Goal: Information Seeking & Learning: Find specific fact

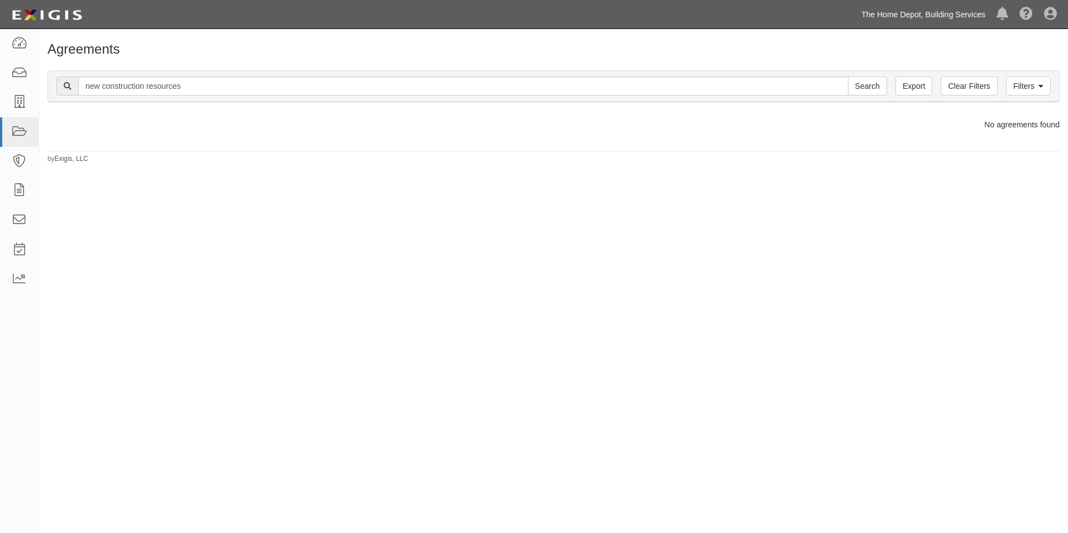
click at [917, 18] on link "The Home Depot, Building Services" at bounding box center [922, 14] width 135 height 22
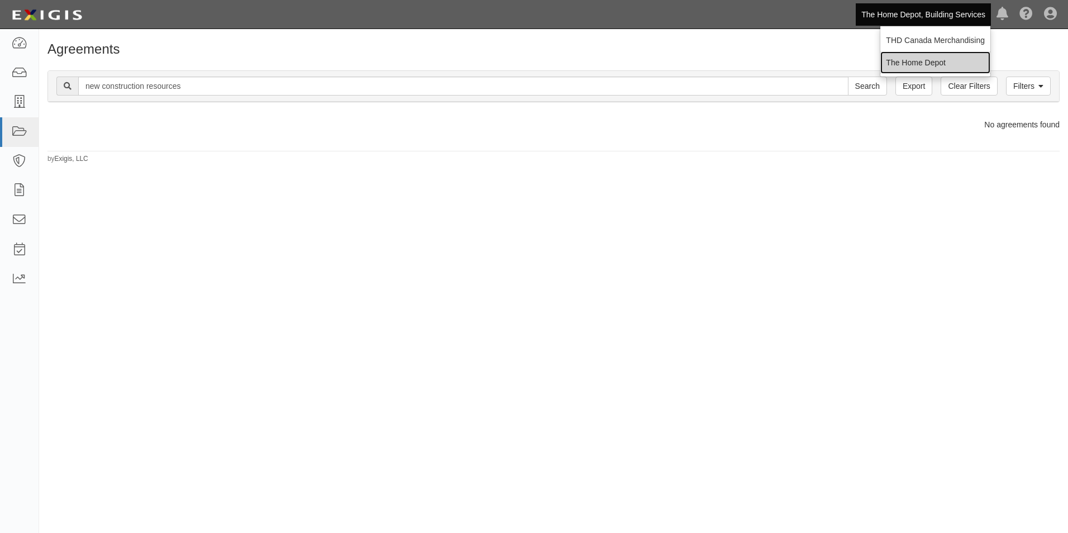
click at [915, 58] on link "The Home Depot" at bounding box center [935, 62] width 110 height 22
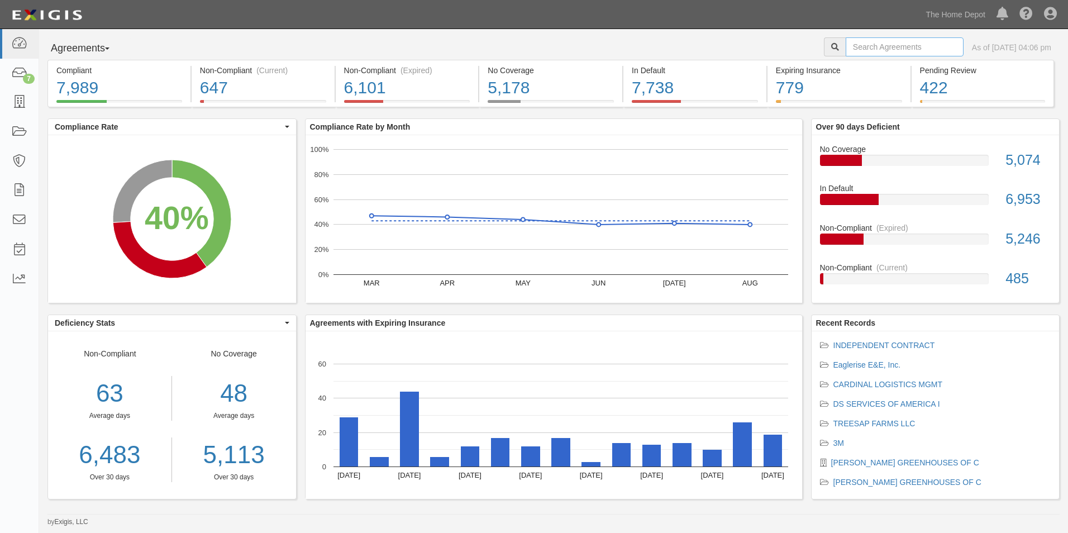
click at [858, 50] on input "text" at bounding box center [904, 46] width 118 height 19
type input "Kenmore"
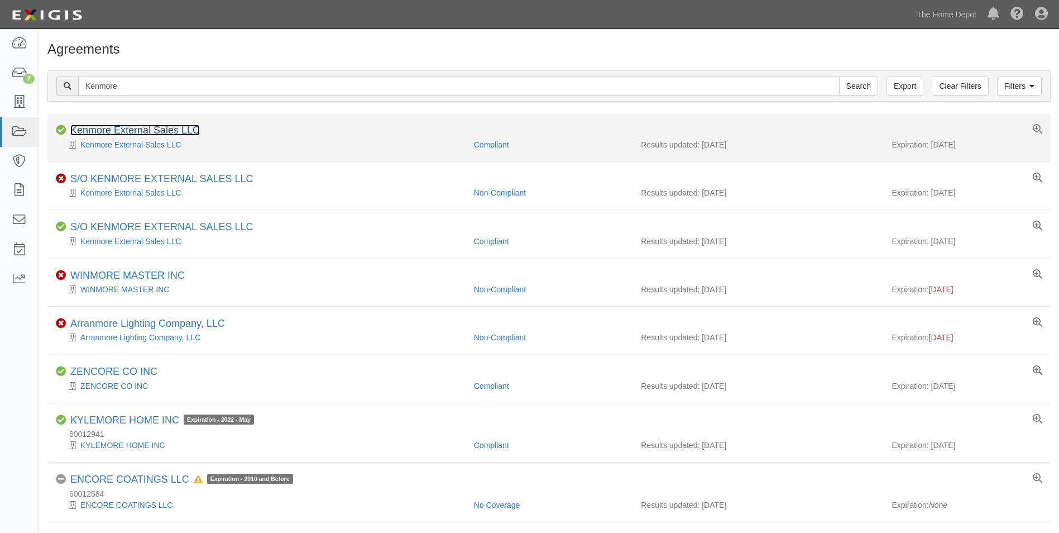
click at [131, 131] on link "Kenmore External Sales LLC" at bounding box center [135, 130] width 130 height 11
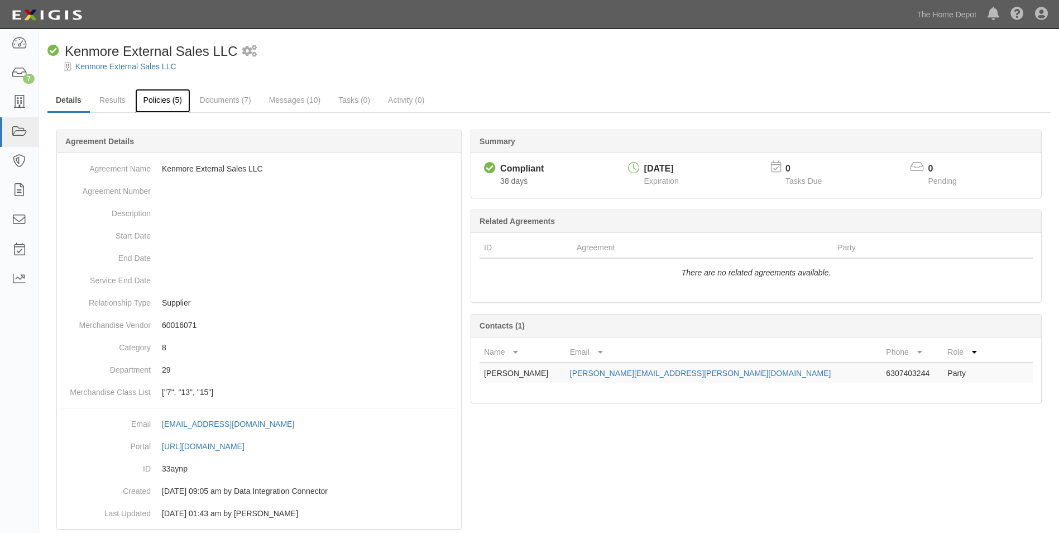
click at [152, 102] on link "Policies (5)" at bounding box center [162, 101] width 55 height 24
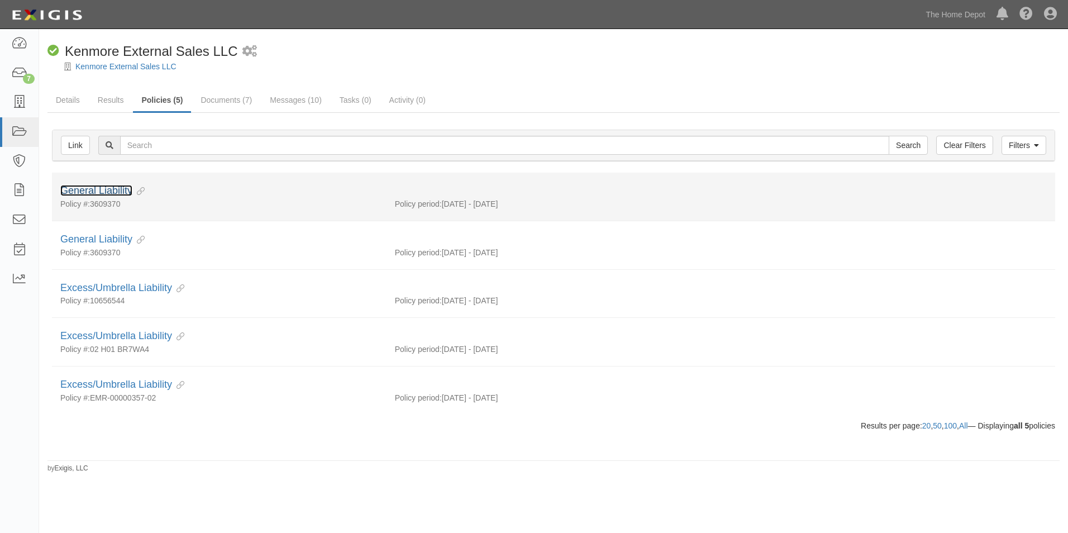
click at [102, 194] on link "General Liability" at bounding box center [96, 190] width 72 height 11
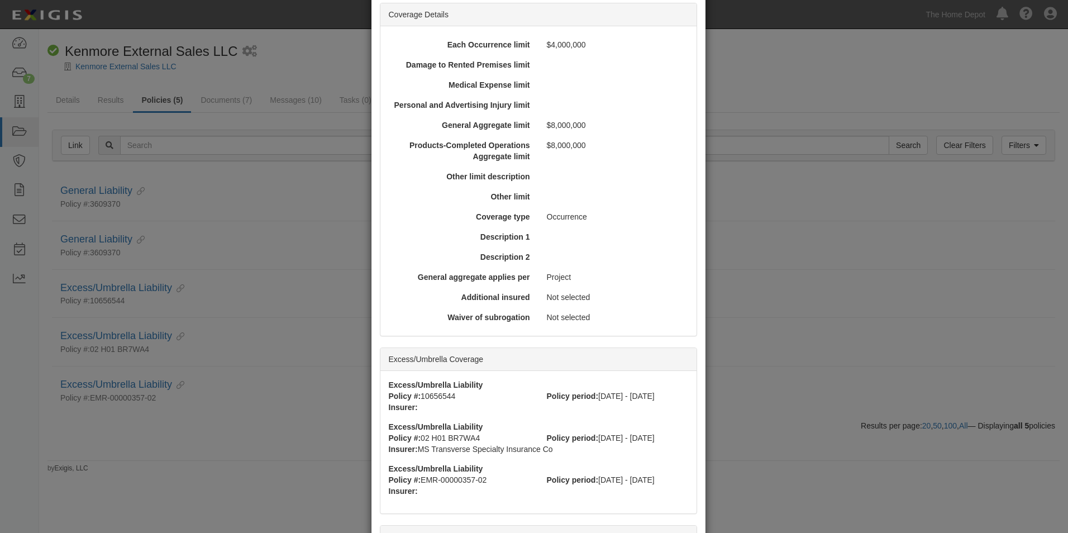
scroll to position [433, 0]
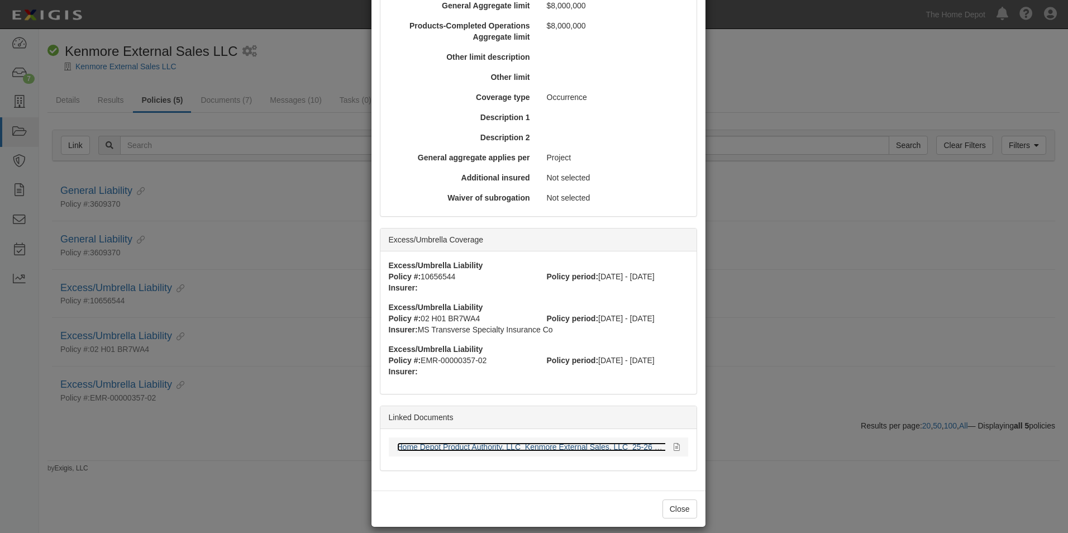
click at [442, 442] on link "Home Depot Product Authority, LLC_Kenmore External Sales, LLC_25-26 Mast....pdf" at bounding box center [544, 446] width 294 height 9
click at [489, 442] on link "Home Depot Product Authority, LLC_Kenmore External Sales, LLC_25-26 Mast....pdf" at bounding box center [544, 446] width 294 height 9
click at [669, 499] on button "Close" at bounding box center [679, 508] width 35 height 19
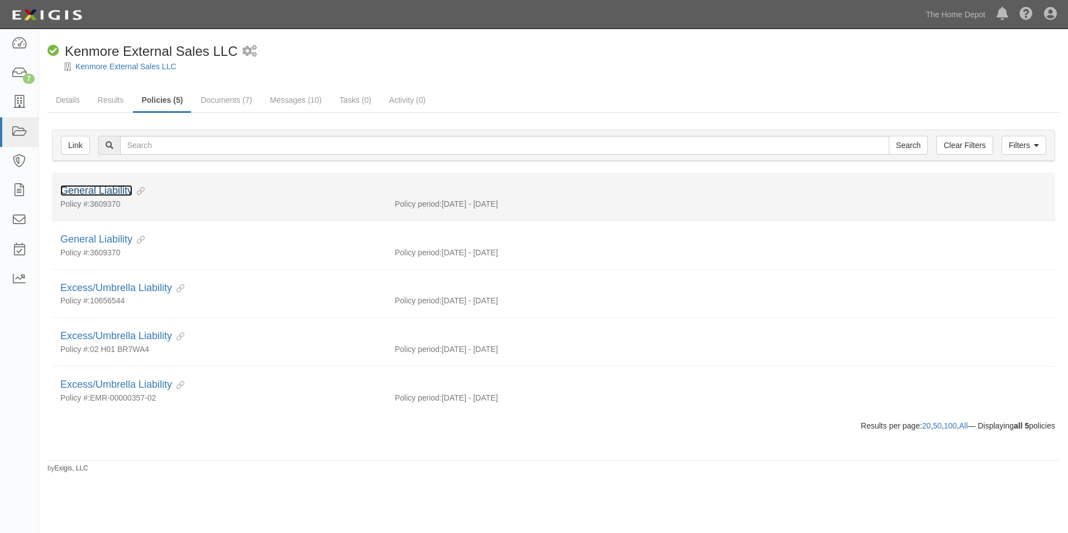
click at [113, 188] on link "General Liability" at bounding box center [96, 190] width 72 height 11
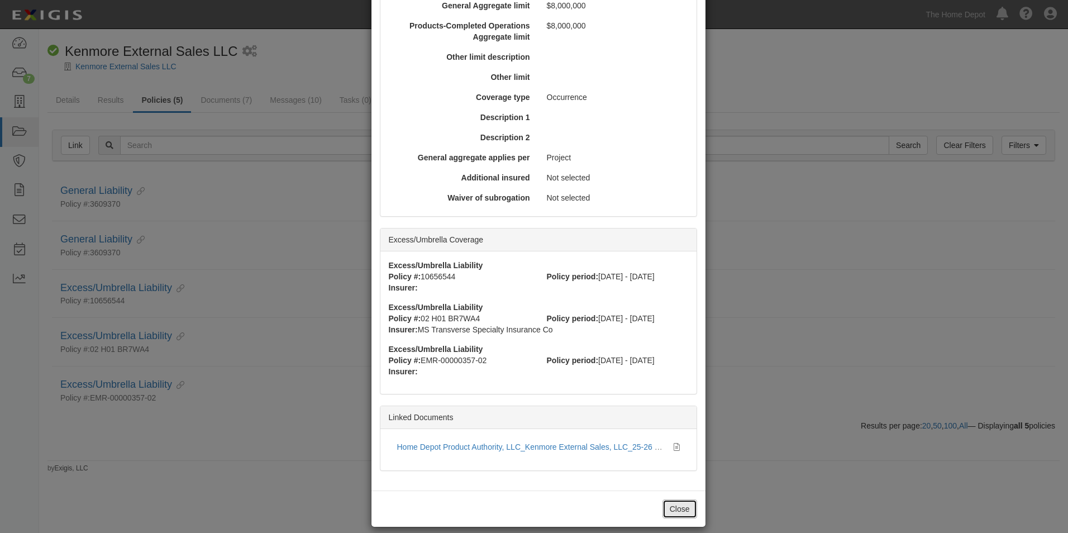
click at [672, 499] on button "Close" at bounding box center [679, 508] width 35 height 19
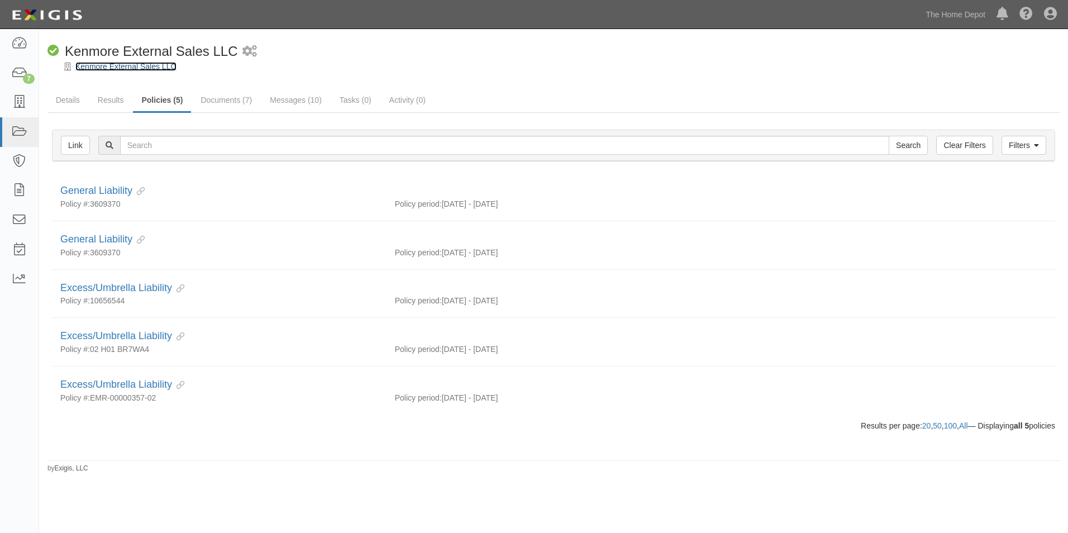
click at [149, 65] on link "Kenmore External Sales LLC" at bounding box center [125, 66] width 101 height 9
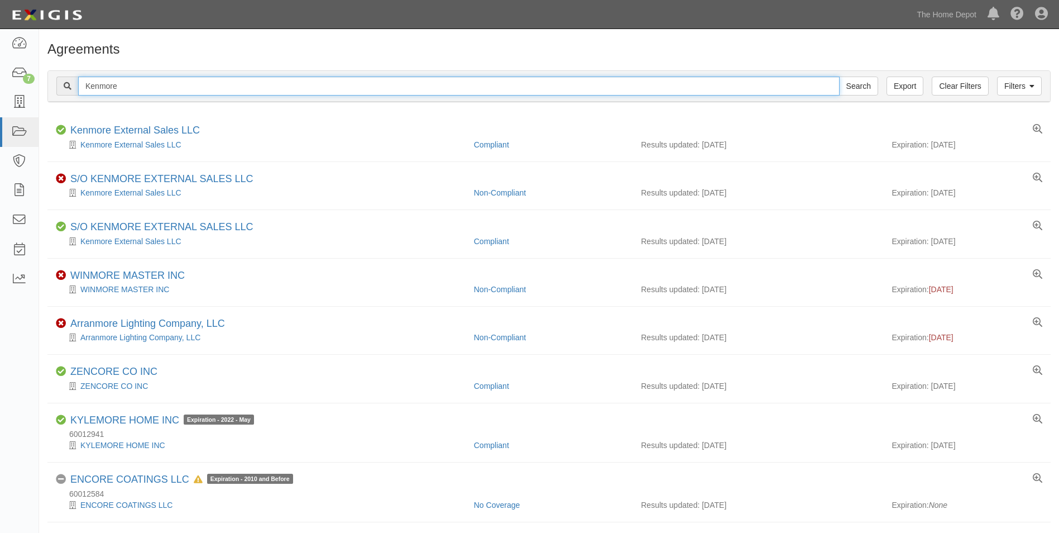
click at [126, 89] on input "Kenmore" at bounding box center [459, 86] width 762 height 19
type input "Transformco"
click at [839, 77] on input "Search" at bounding box center [858, 86] width 39 height 19
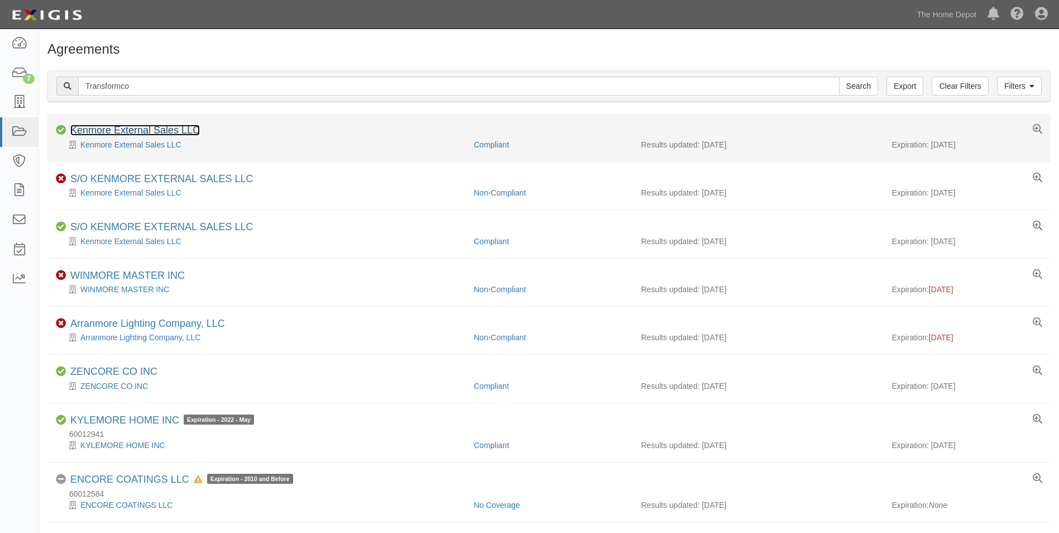
click at [93, 128] on link "Kenmore External Sales LLC" at bounding box center [135, 130] width 130 height 11
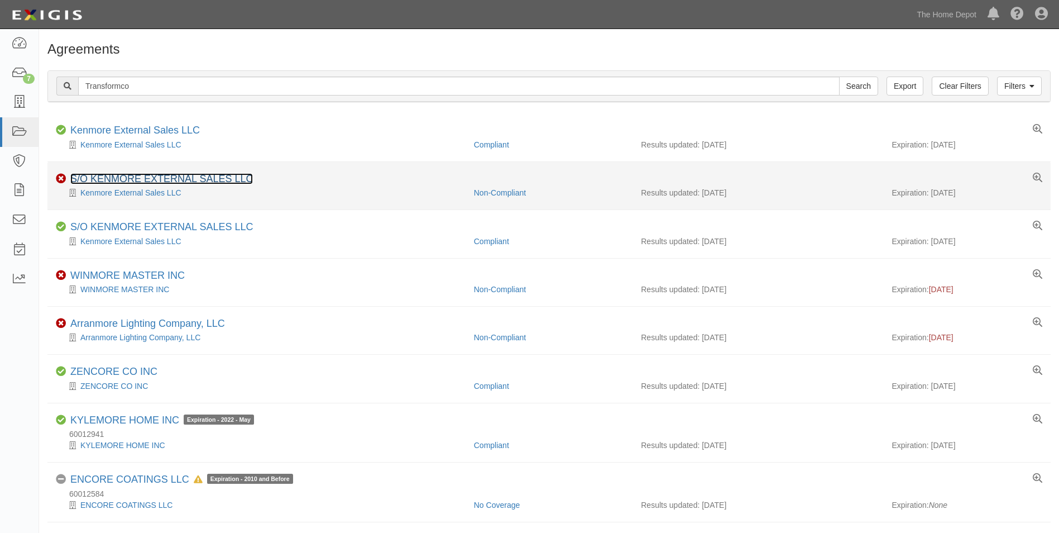
click at [136, 174] on link "S/O KENMORE EXTERNAL SALES LLC" at bounding box center [161, 178] width 183 height 11
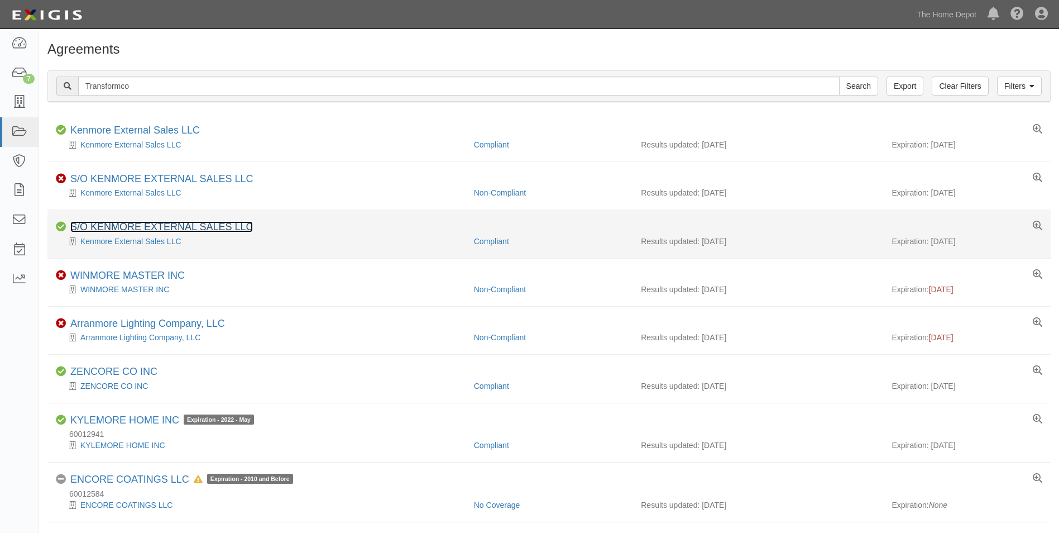
click at [157, 223] on link "S/O KENMORE EXTERNAL SALES LLC" at bounding box center [161, 226] width 183 height 11
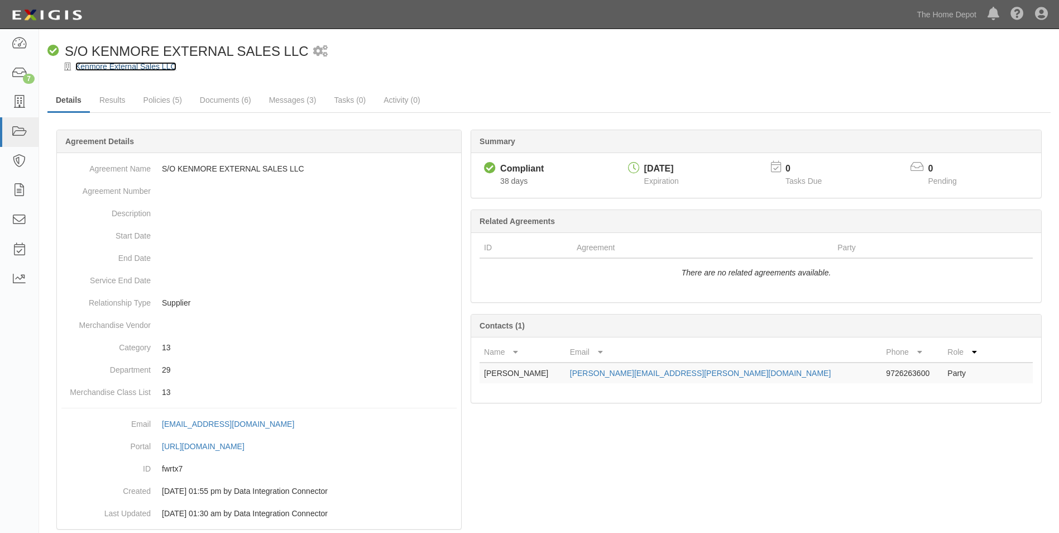
click at [149, 66] on link "Kenmore External Sales LLC" at bounding box center [125, 66] width 101 height 9
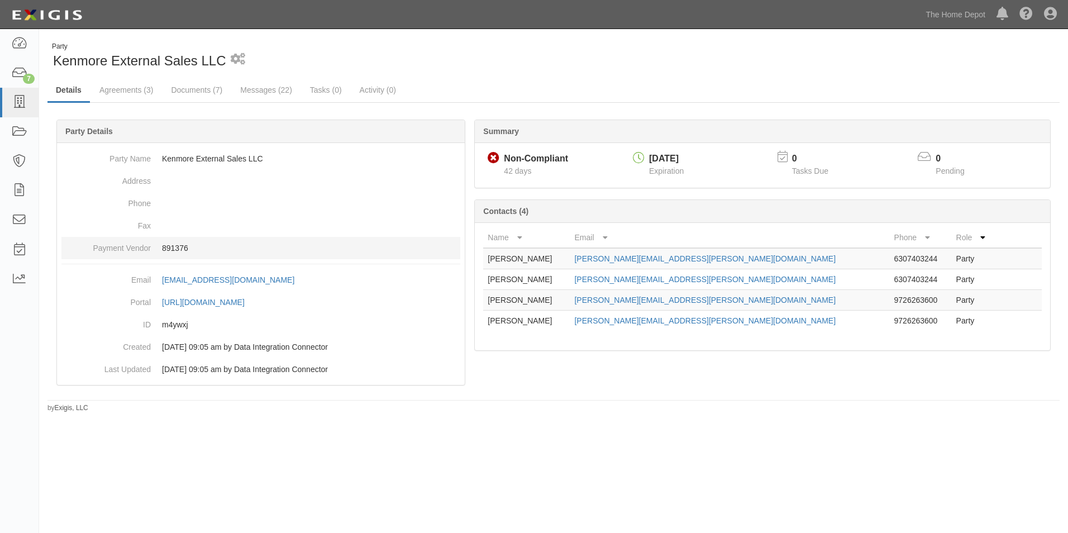
click at [180, 246] on p "891376" at bounding box center [311, 247] width 298 height 11
copy p "891376"
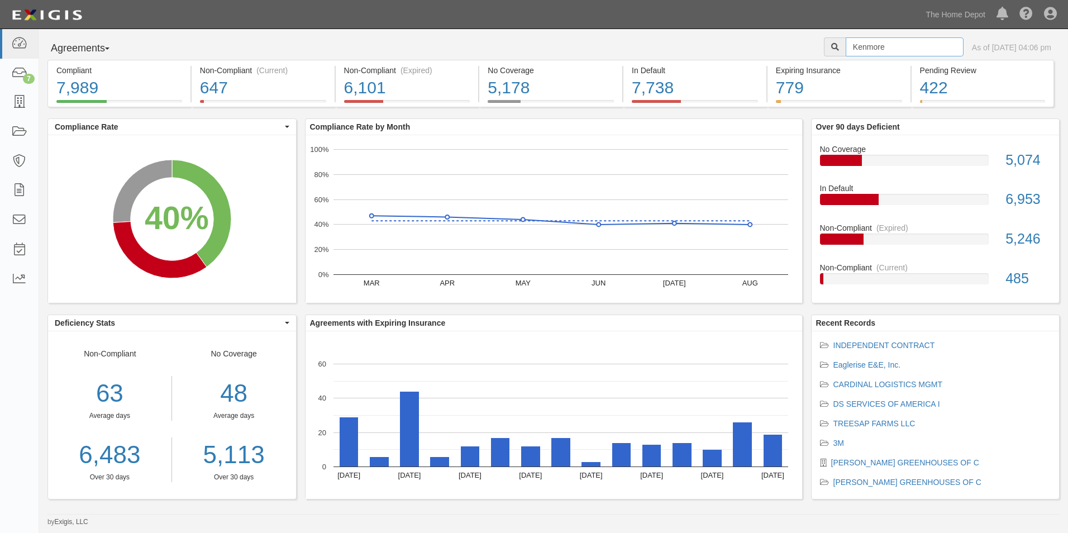
click at [908, 43] on input "Kenmore" at bounding box center [904, 46] width 118 height 19
type input "Transform"
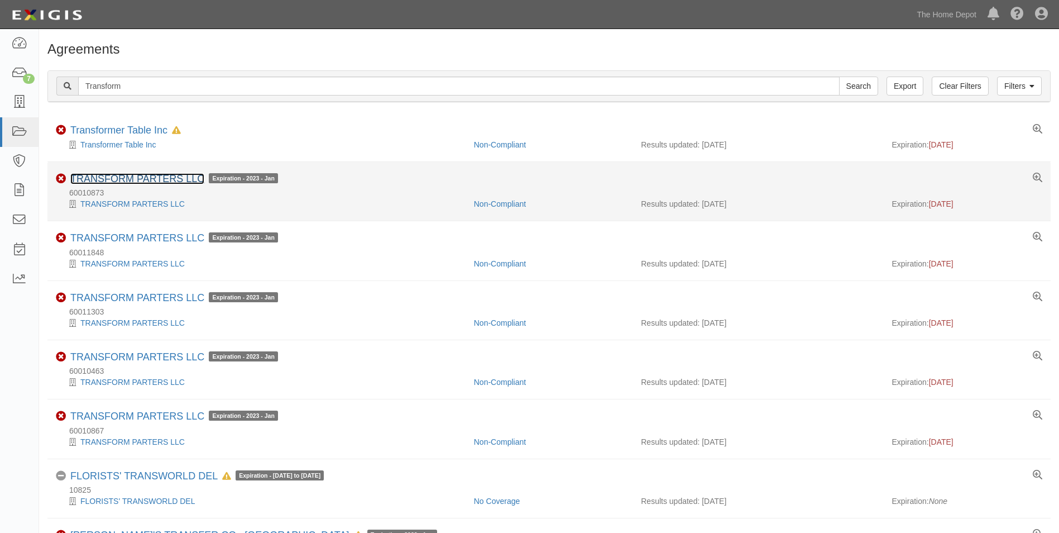
click at [139, 179] on link "TRANSFORM PARTERS LLC" at bounding box center [137, 178] width 134 height 11
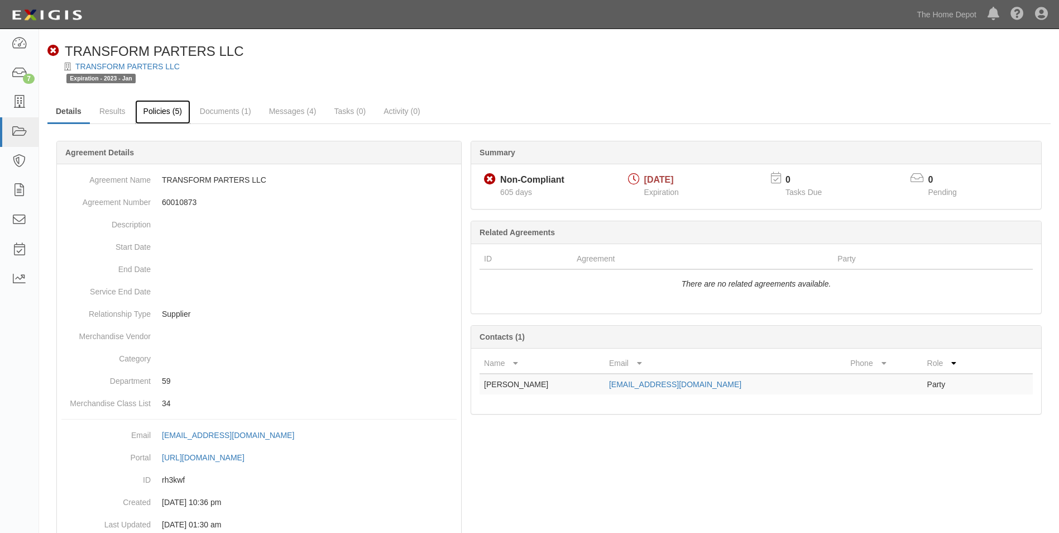
click at [164, 118] on link "Policies (5)" at bounding box center [162, 112] width 55 height 24
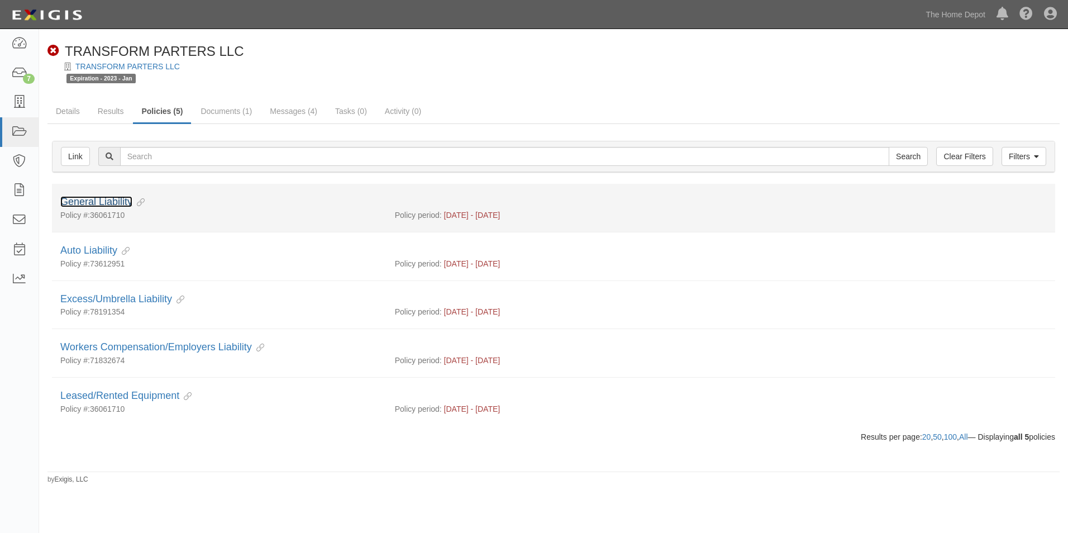
click at [116, 200] on link "General Liability" at bounding box center [96, 201] width 72 height 11
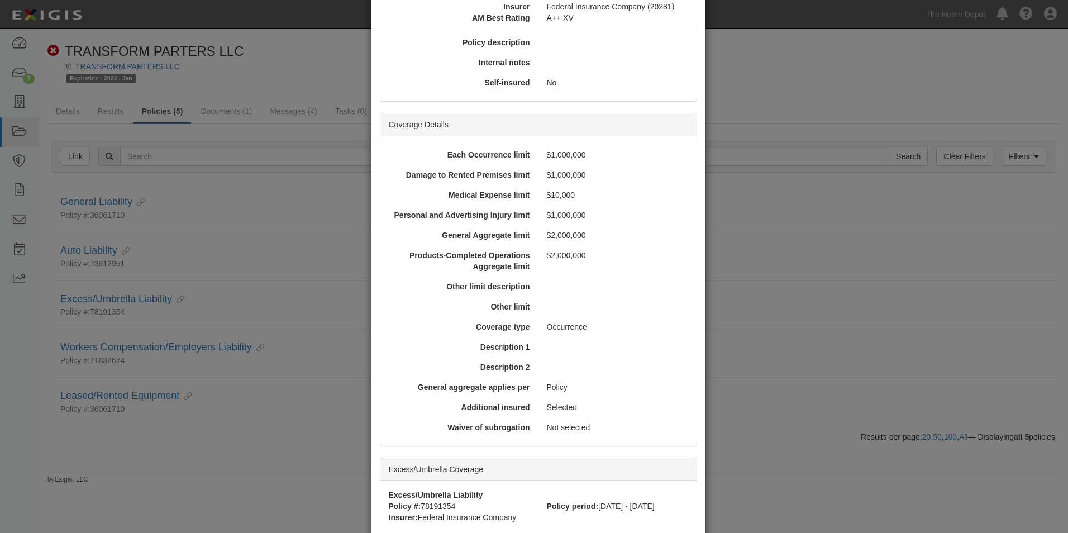
scroll to position [338, 0]
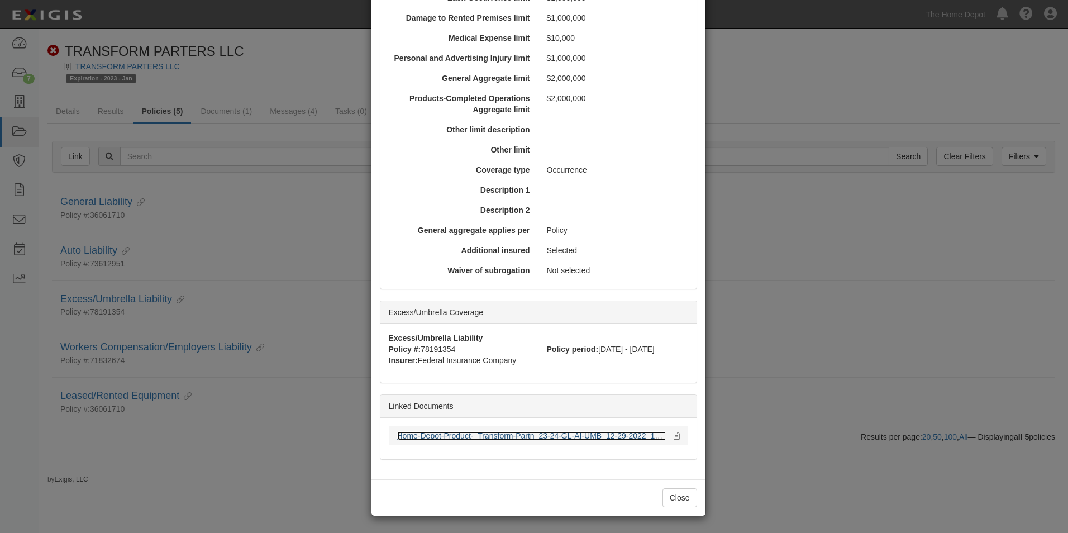
click at [524, 432] on link "Home-Depot-Product-_Transform-Partn_23-24-GL-AI-UMB_12-29-2022_1419019210_1.pdf" at bounding box center [556, 435] width 319 height 9
click at [671, 493] on button "Close" at bounding box center [679, 497] width 35 height 19
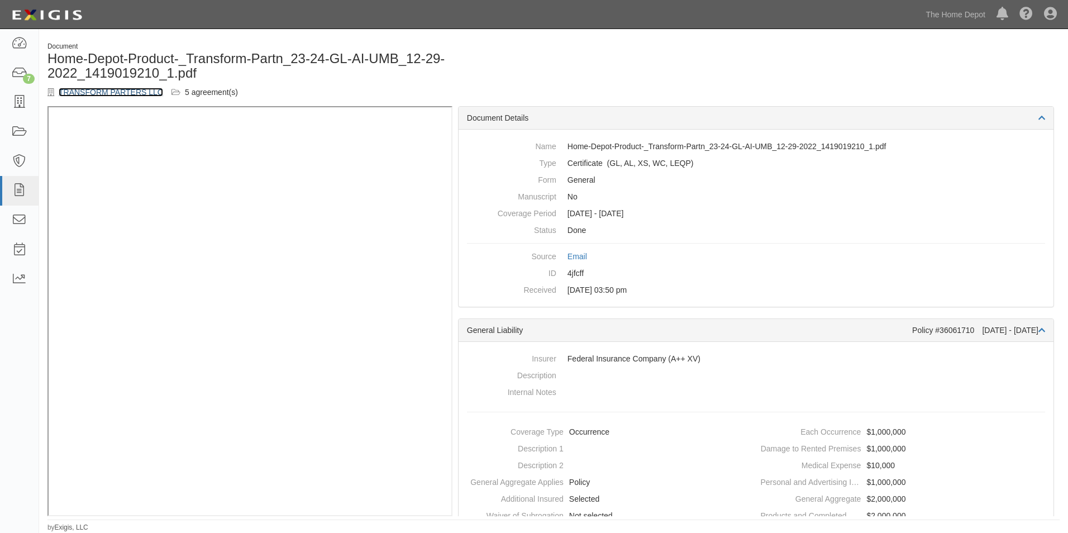
click at [130, 94] on link "TRANSFORM PARTERS LLC" at bounding box center [111, 92] width 104 height 9
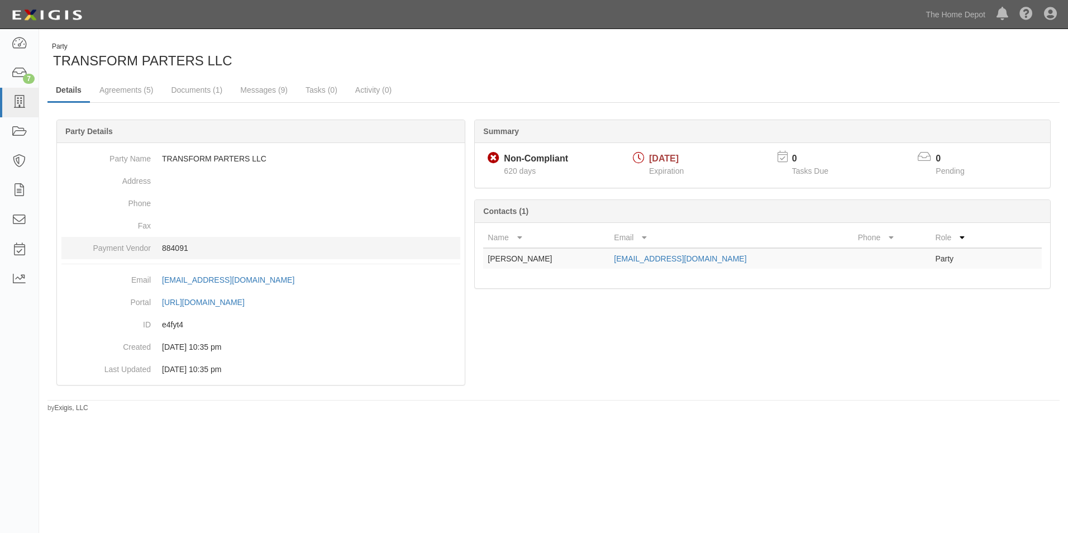
click at [175, 247] on p "884091" at bounding box center [311, 247] width 298 height 11
copy p "884091"
